Goal: Ask a question

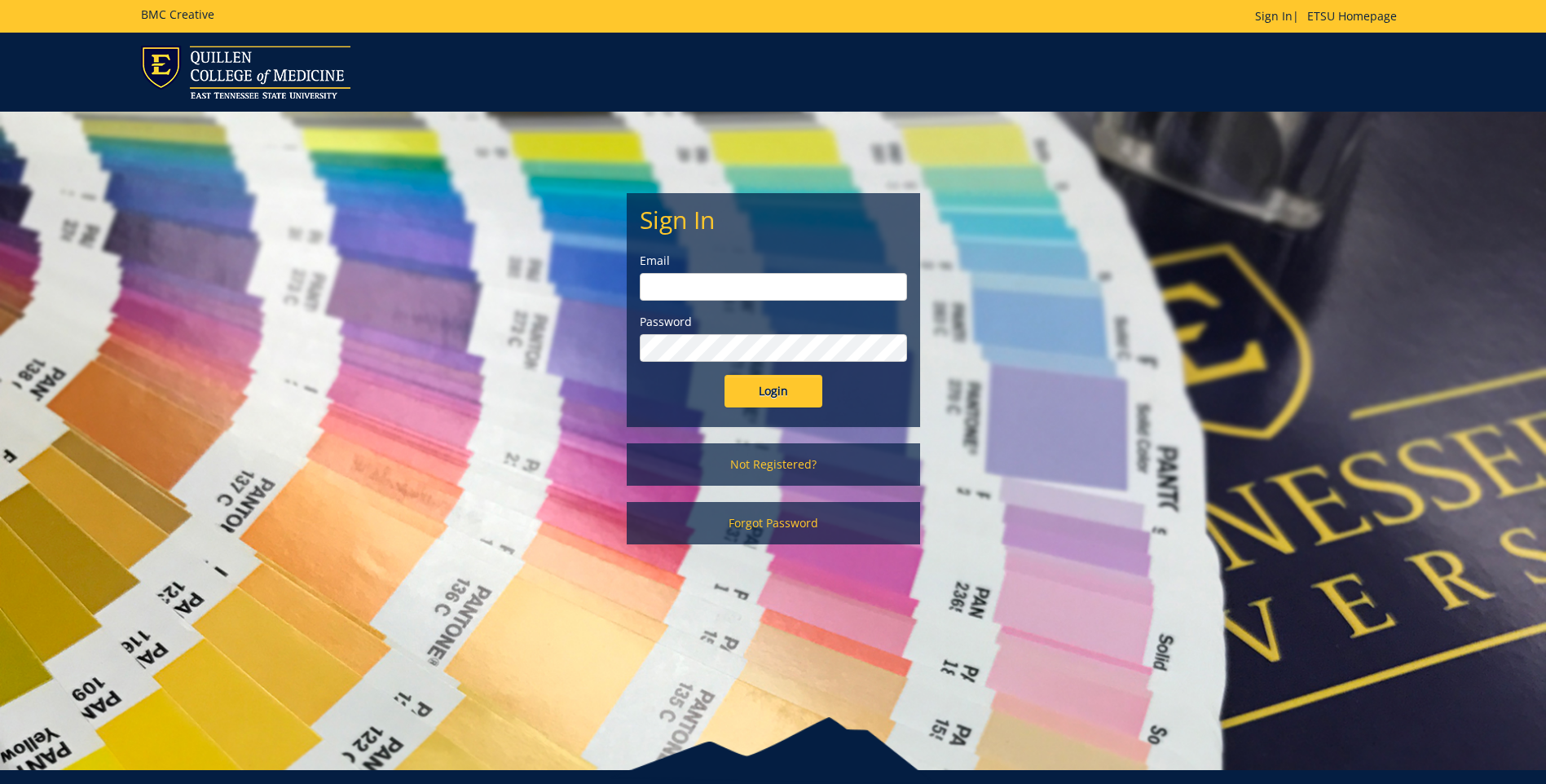
type input "[EMAIL_ADDRESS][DOMAIN_NAME]"
click at [764, 385] on input "Login" at bounding box center [773, 391] width 97 height 32
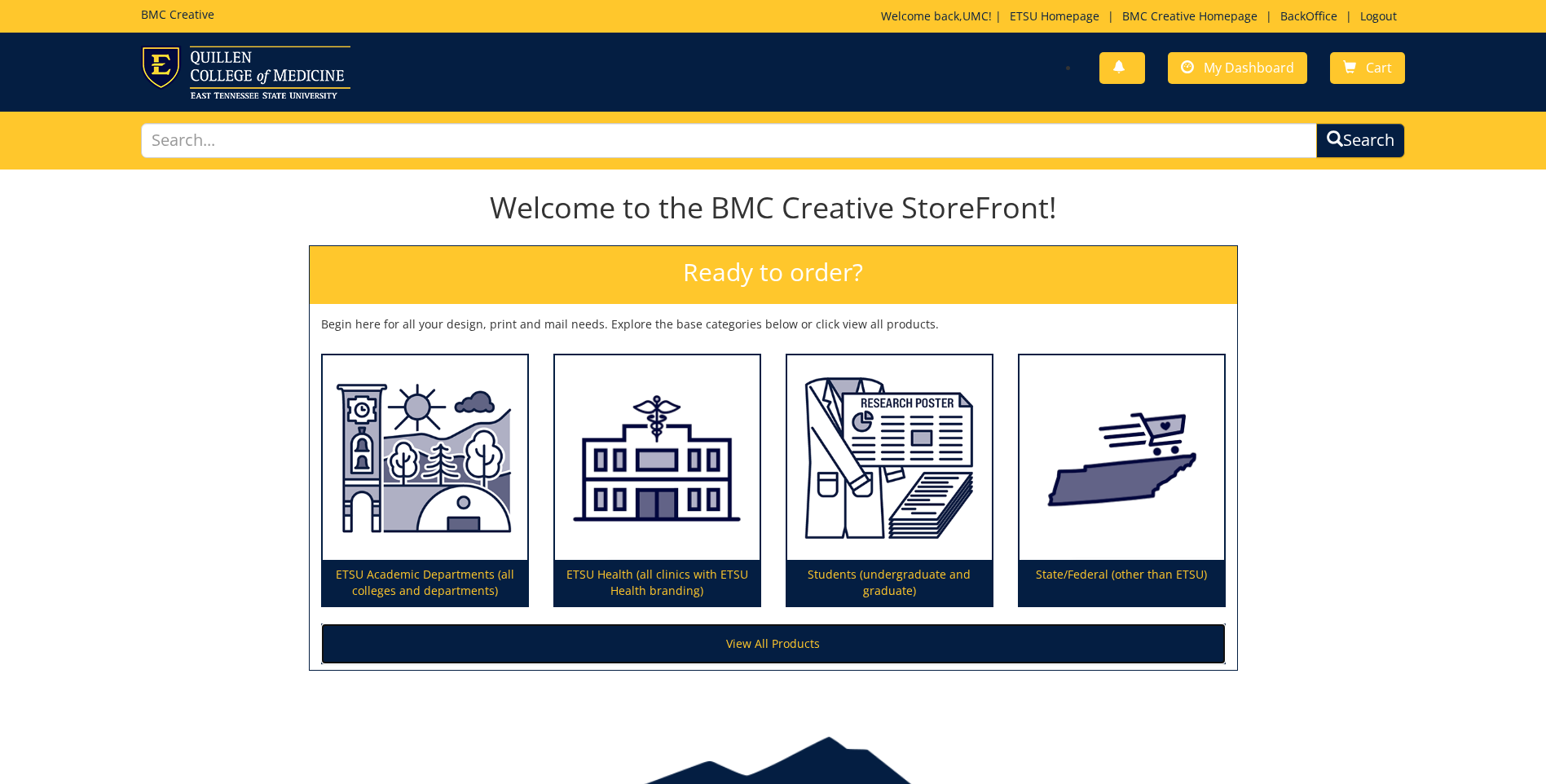
click at [912, 645] on link "View All Products" at bounding box center [773, 643] width 905 height 41
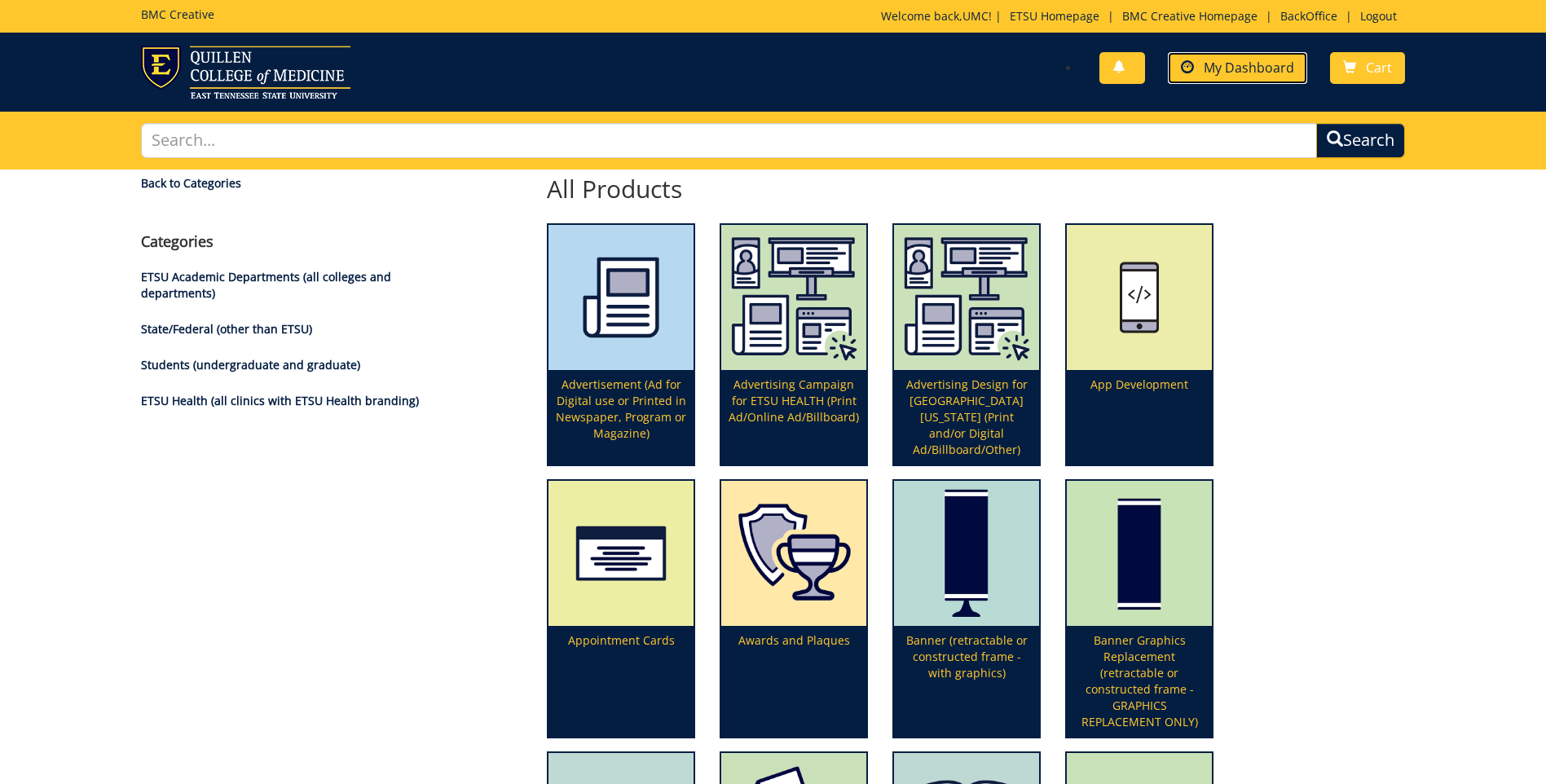
click at [1264, 63] on span "My Dashboard" at bounding box center [1249, 68] width 90 height 18
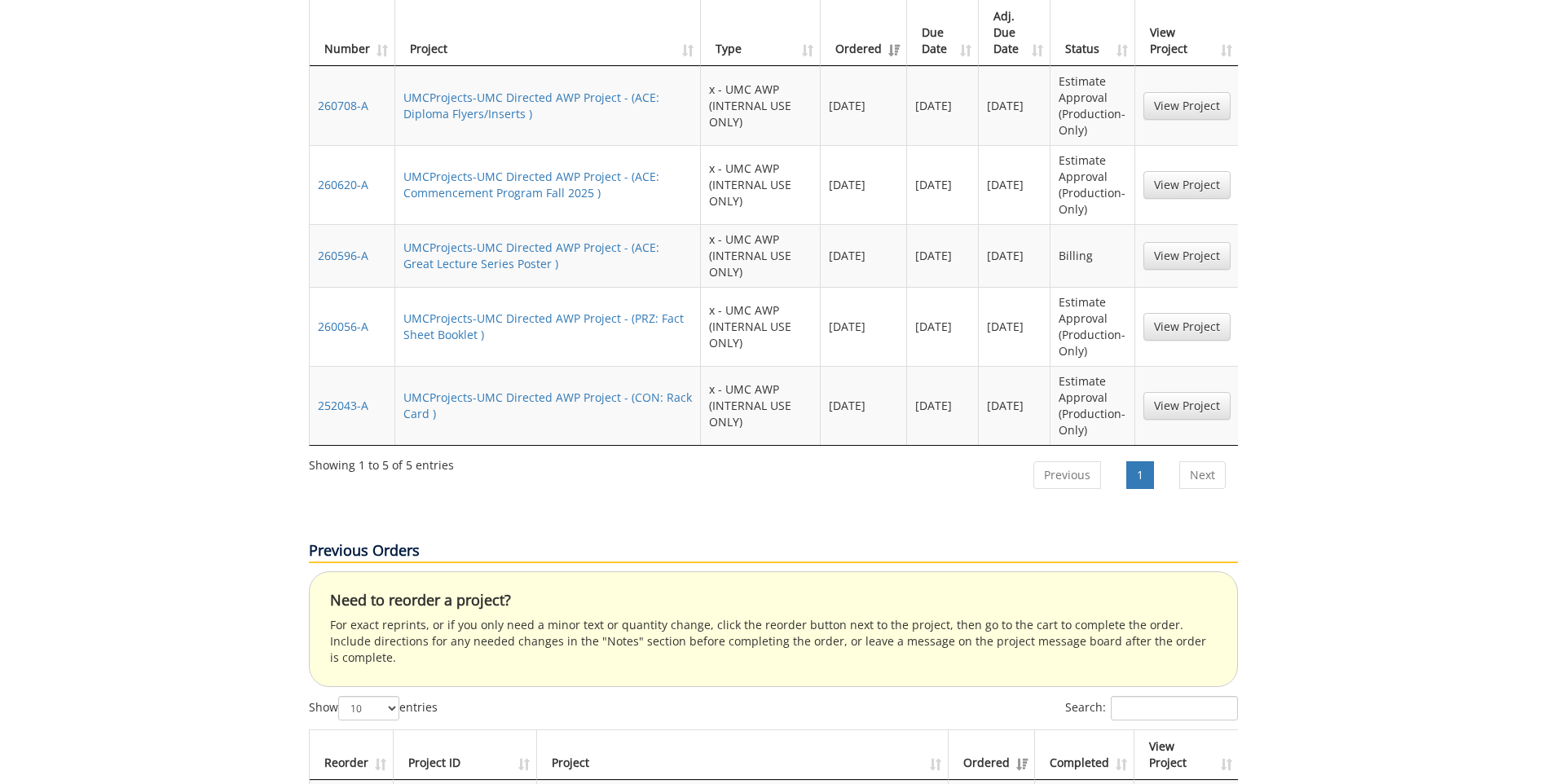
scroll to position [896, 0]
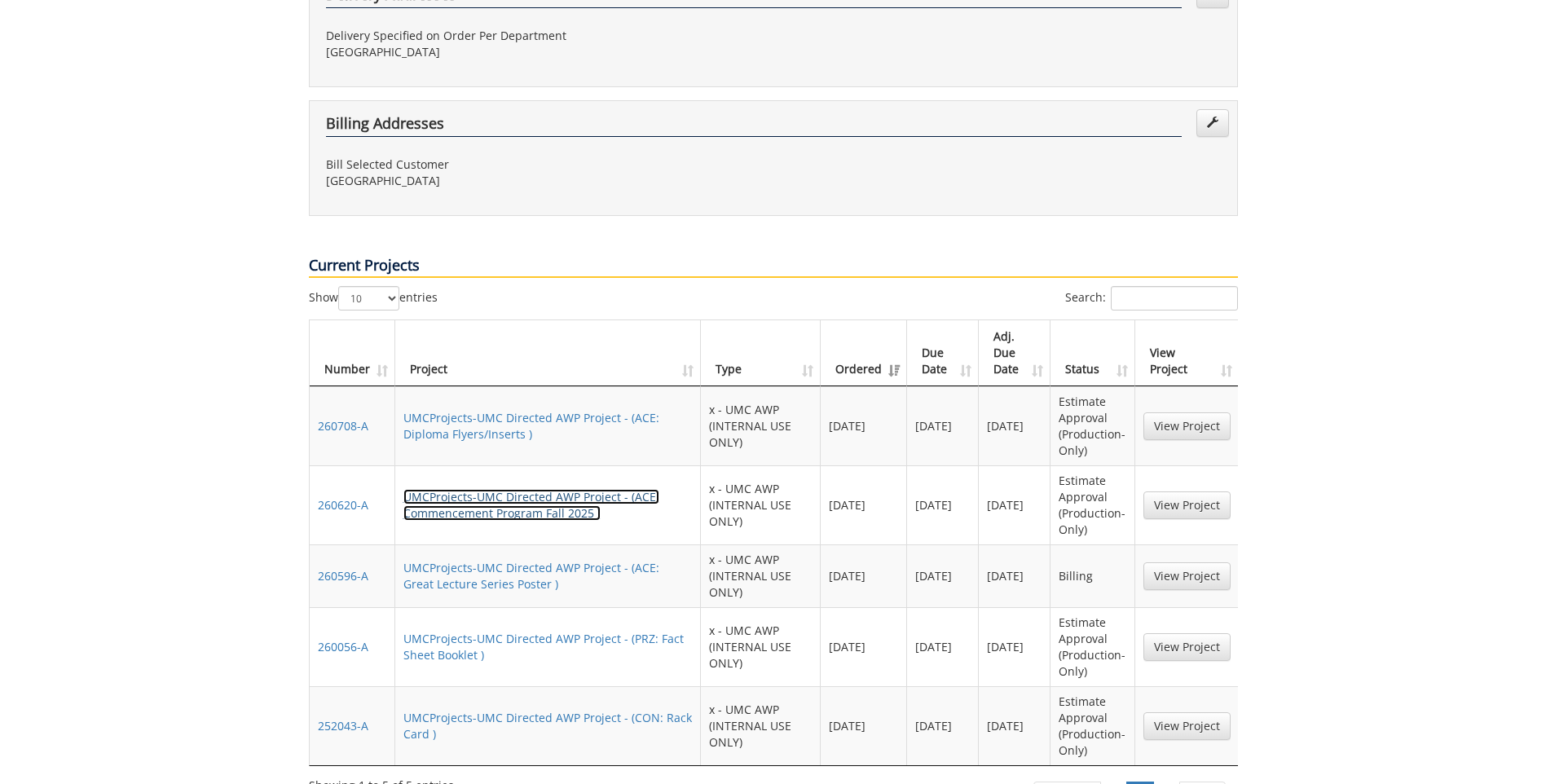
click at [474, 489] on link "UMCProjects-UMC Directed AWP Project - (ACE: Commencement Program Fall 2025 )" at bounding box center [532, 504] width 256 height 32
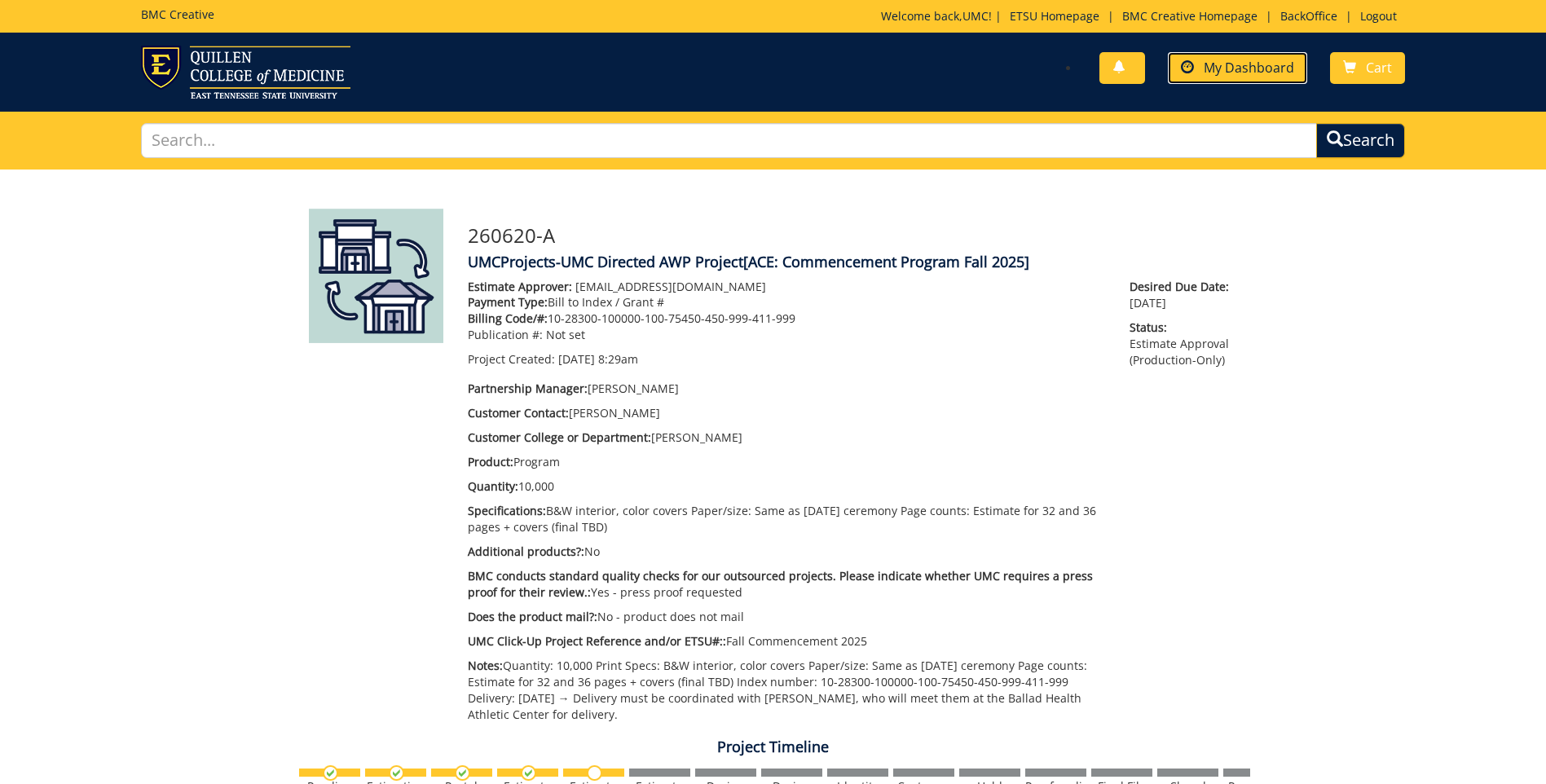
click at [1256, 59] on span "My Dashboard" at bounding box center [1249, 68] width 90 height 18
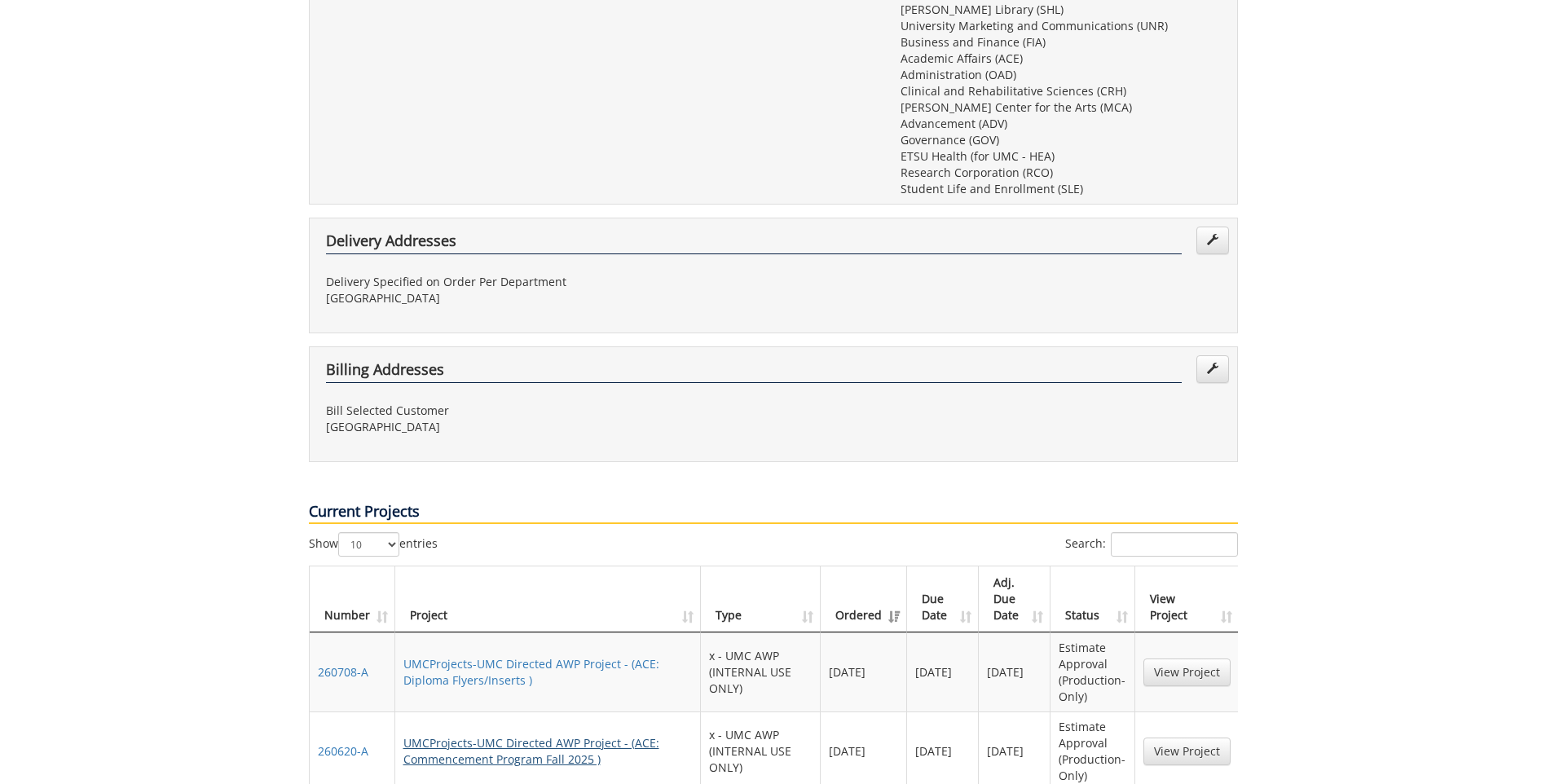
scroll to position [815, 0]
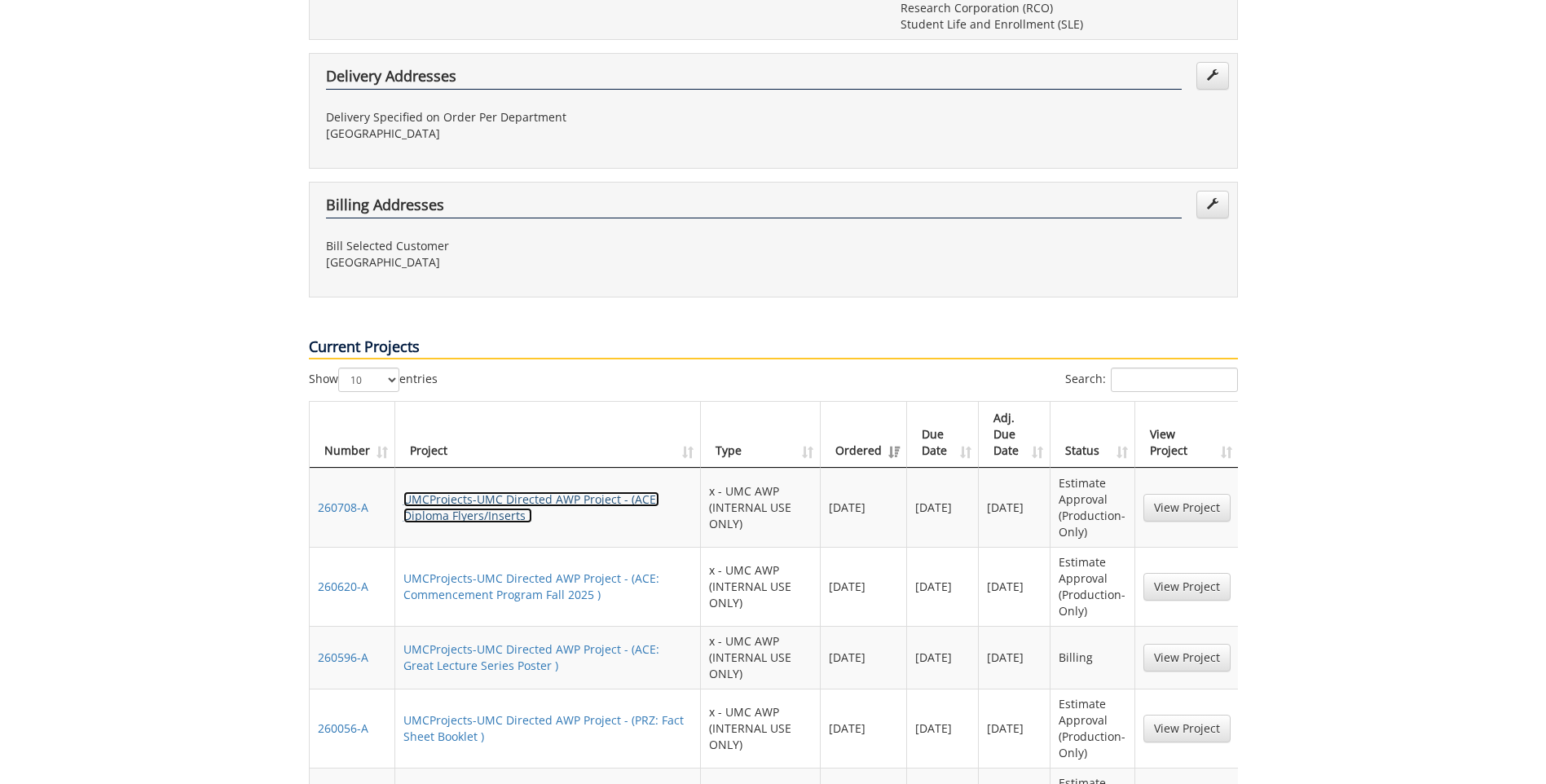
click at [493, 492] on link "UMCProjects-UMC Directed AWP Project - (ACE: Diploma Flyers/Inserts )" at bounding box center [532, 507] width 256 height 32
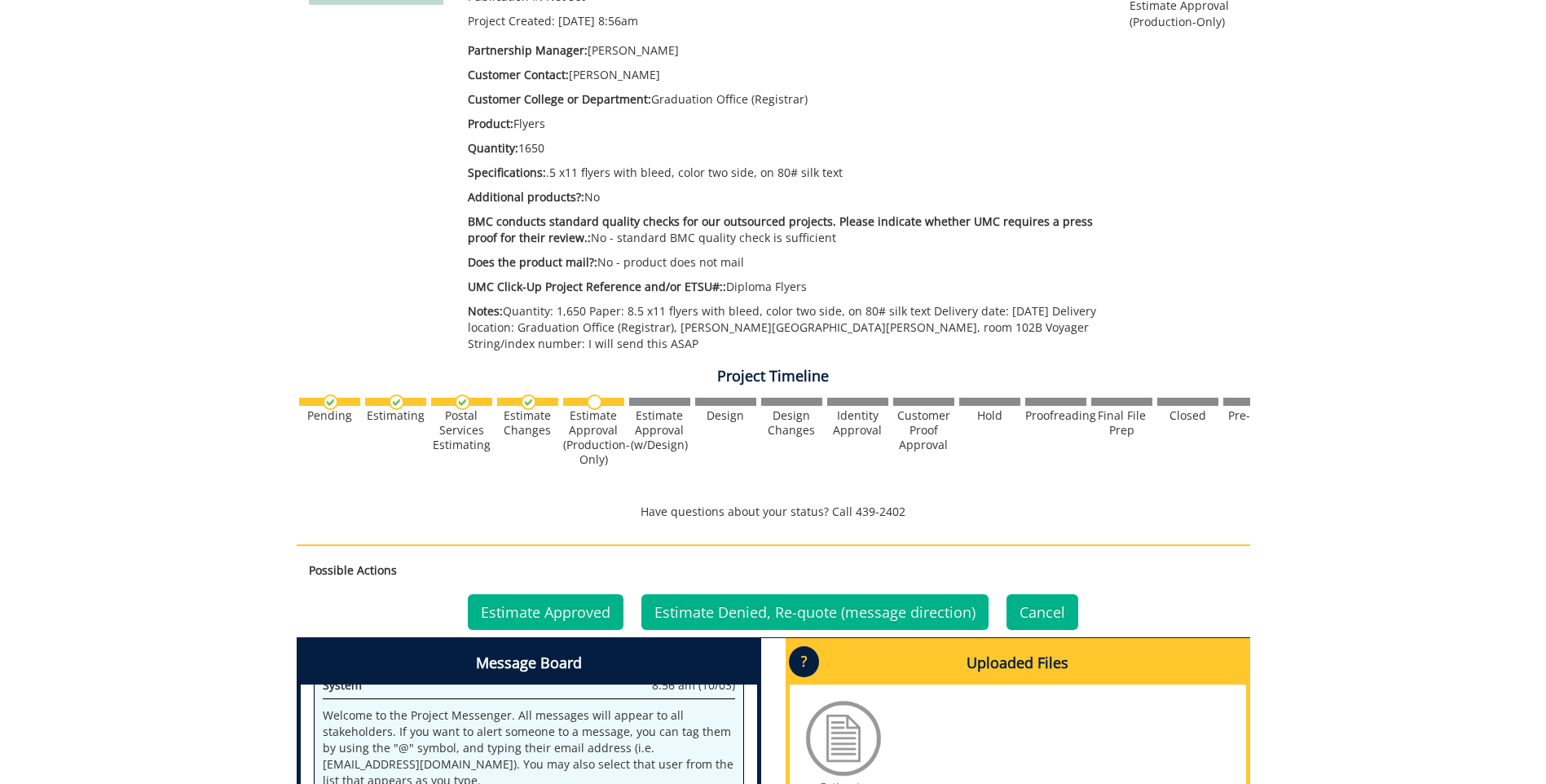
scroll to position [489, 0]
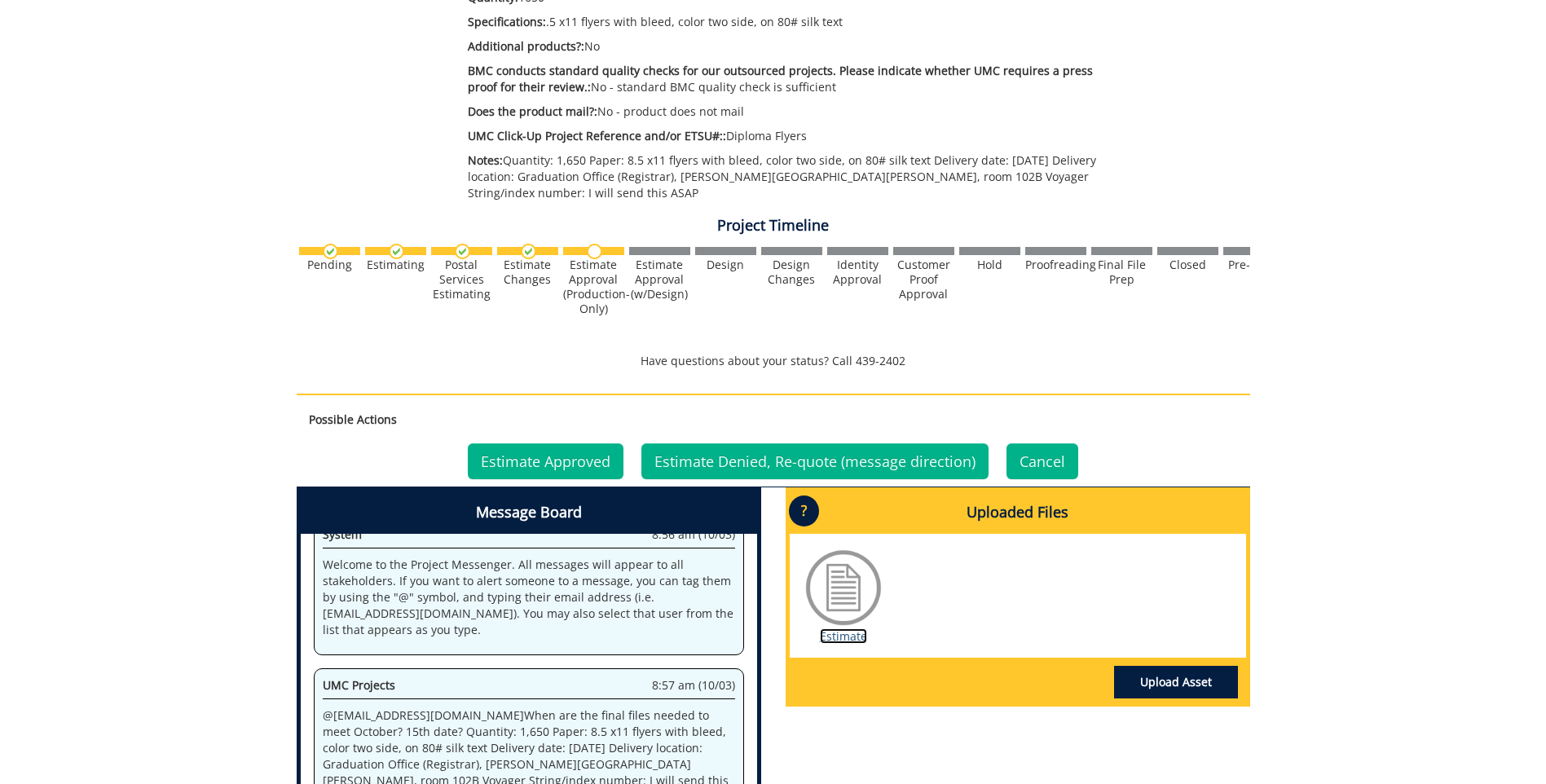
click at [841, 637] on link "Estimate" at bounding box center [844, 635] width 47 height 15
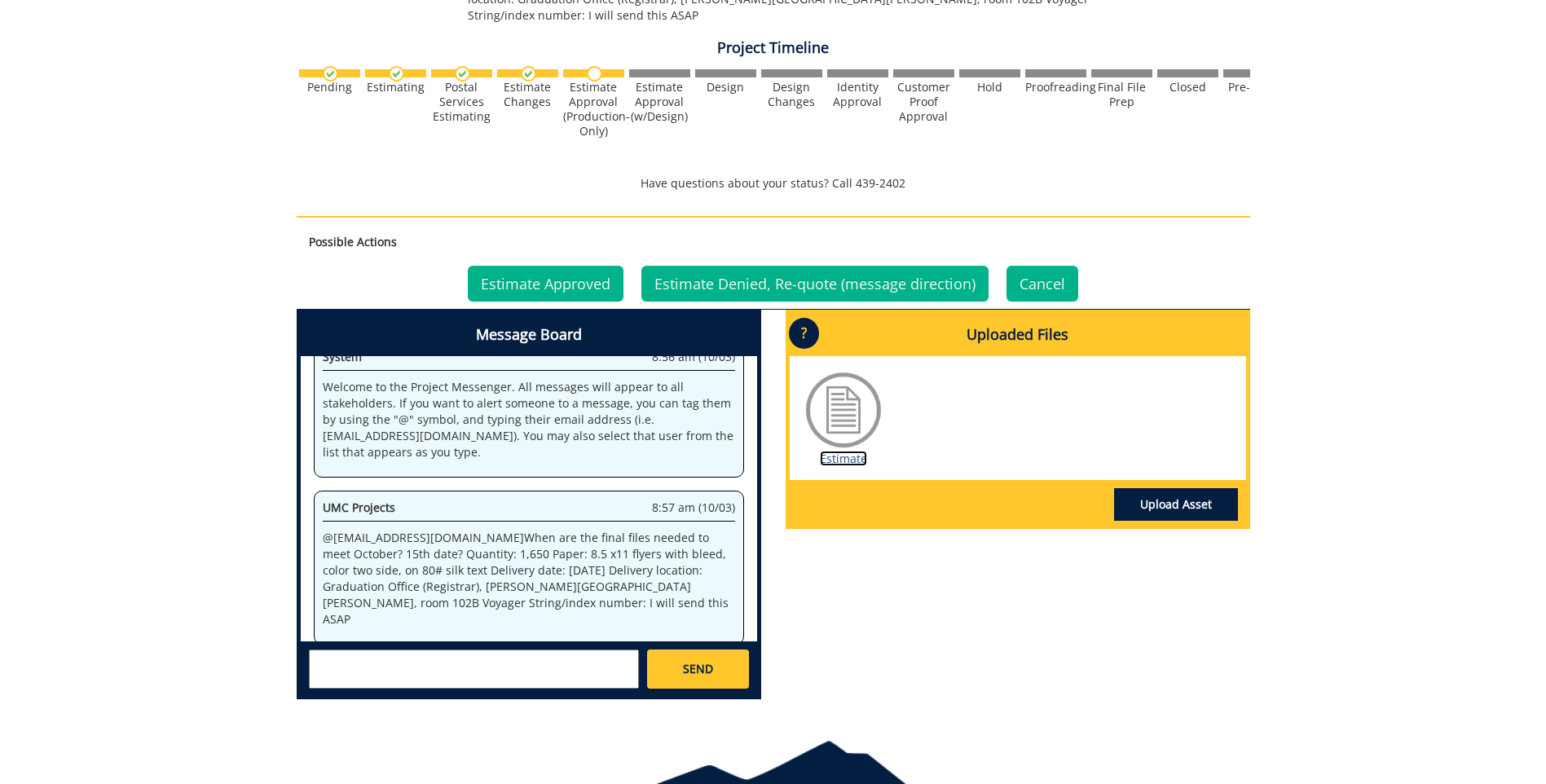
scroll to position [753, 0]
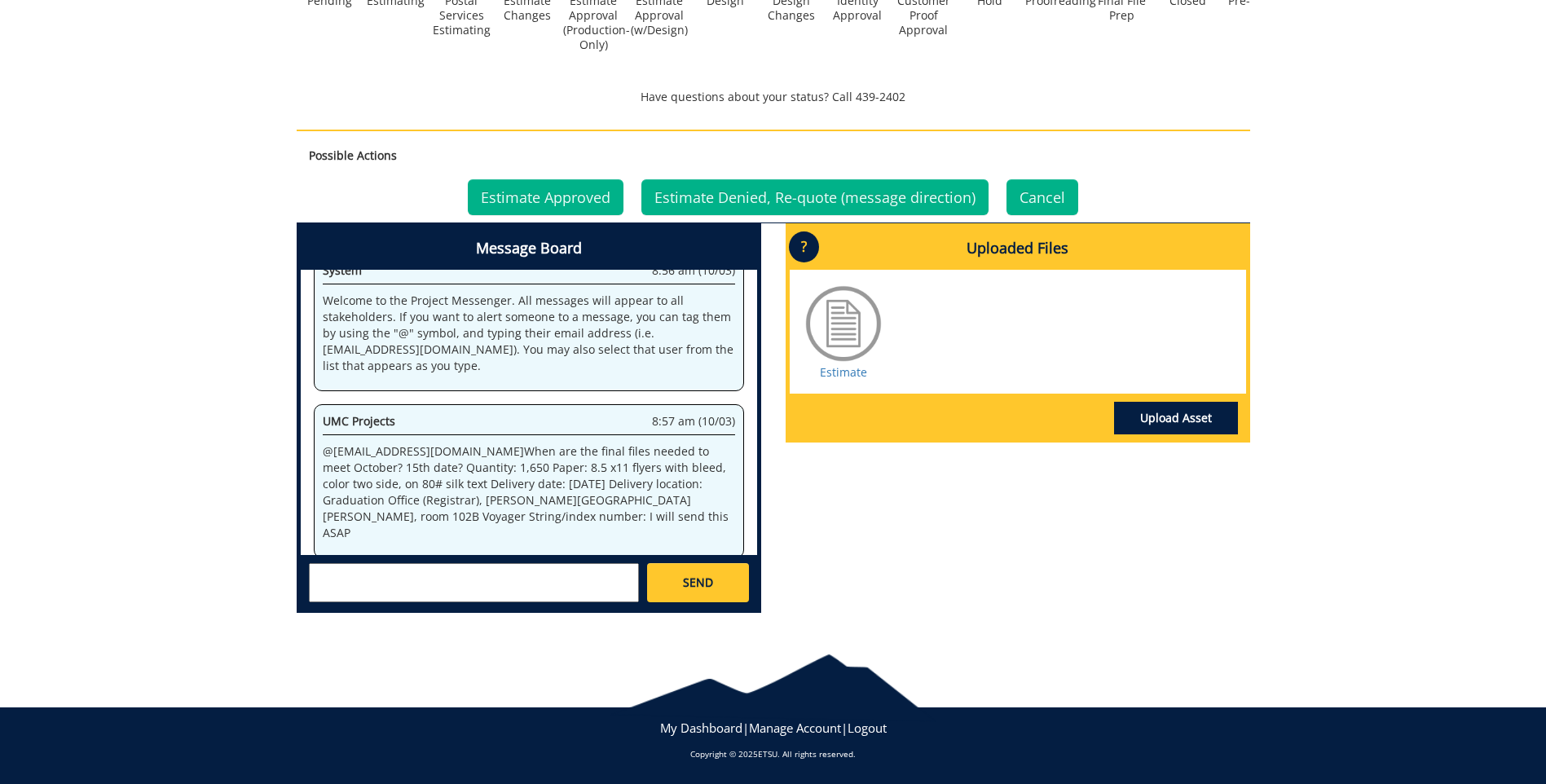
click at [440, 579] on textarea at bounding box center [474, 582] width 330 height 39
click at [450, 573] on textarea "@[EMAIL_ADDRESS][DOMAIN_NAME] when is Final files needed?" at bounding box center [474, 582] width 330 height 39
type textarea "@[EMAIL_ADDRESS][DOMAIN_NAME] When are the Final files needed?"
click at [693, 579] on span "SEND" at bounding box center [698, 583] width 30 height 16
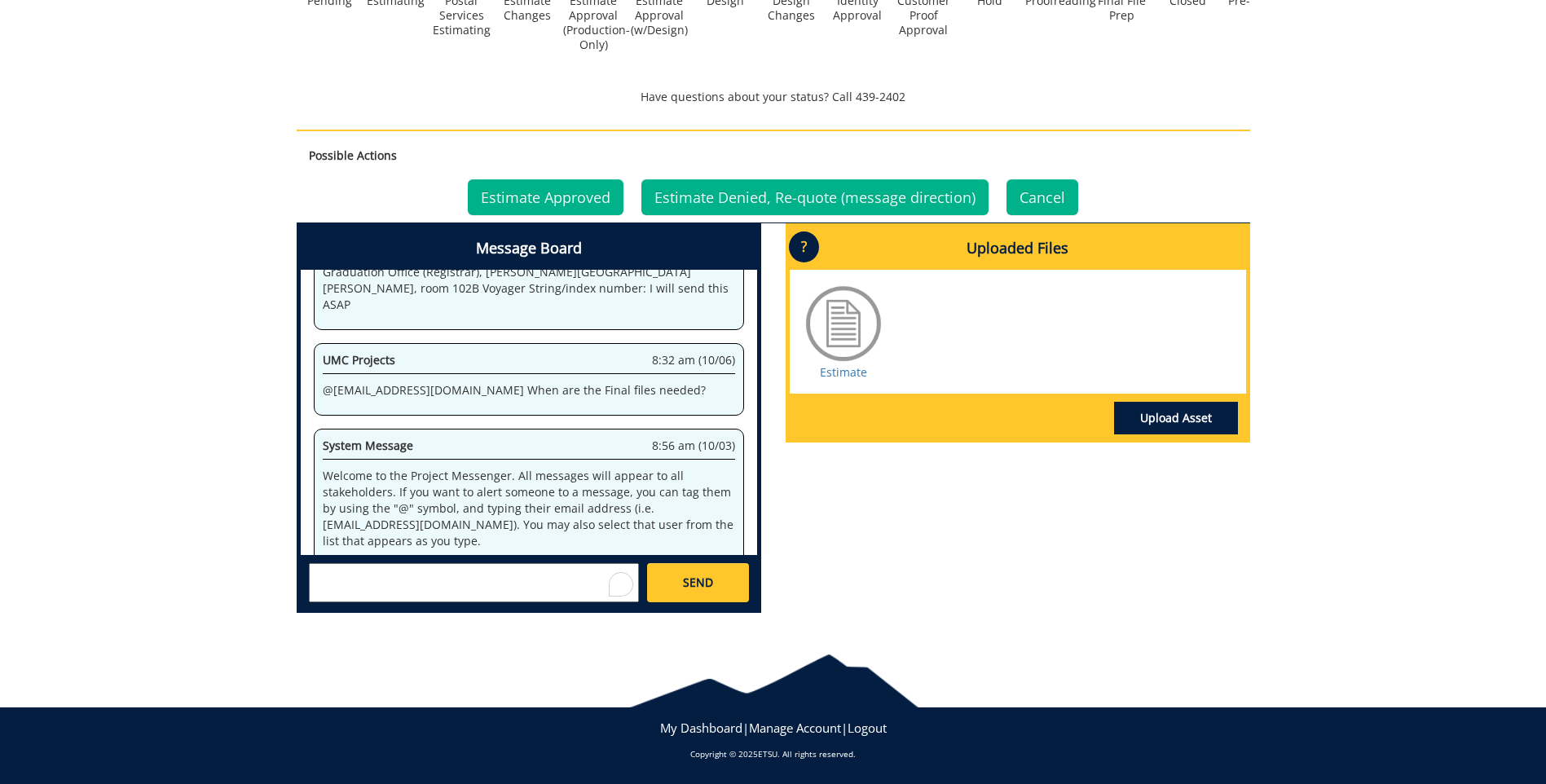
scroll to position [7081, 0]
